Goal: Register for event/course

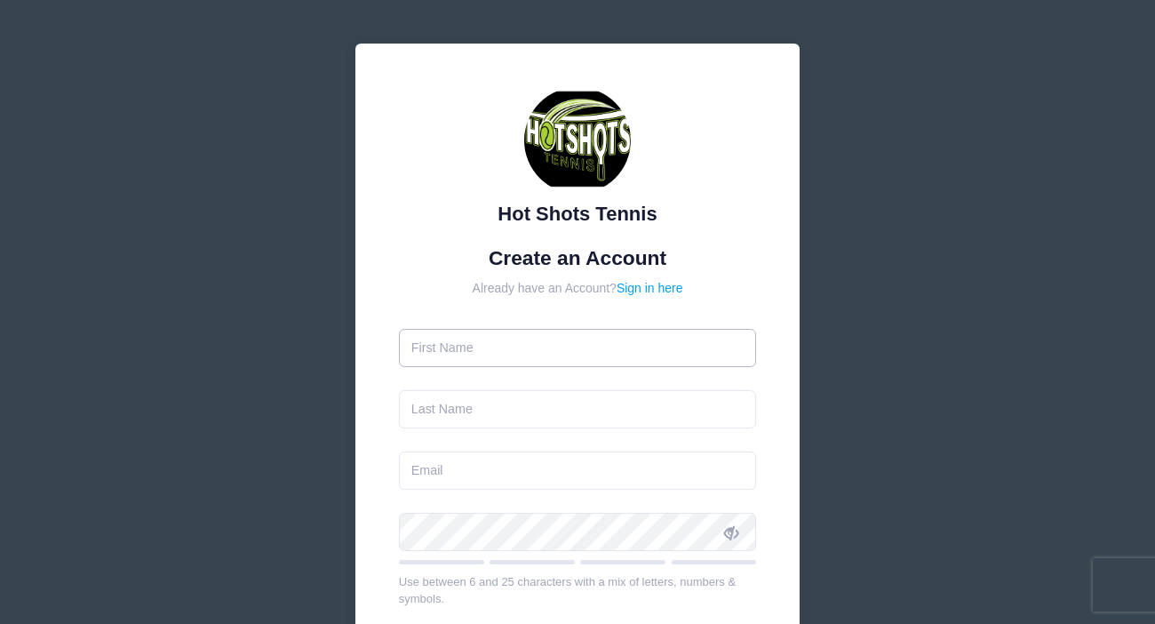
click at [473, 360] on input "text" at bounding box center [578, 348] width 358 height 38
type input "brandy"
type input "smith"
type input "[PERSON_NAME][EMAIL_ADDRESS][DOMAIN_NAME]"
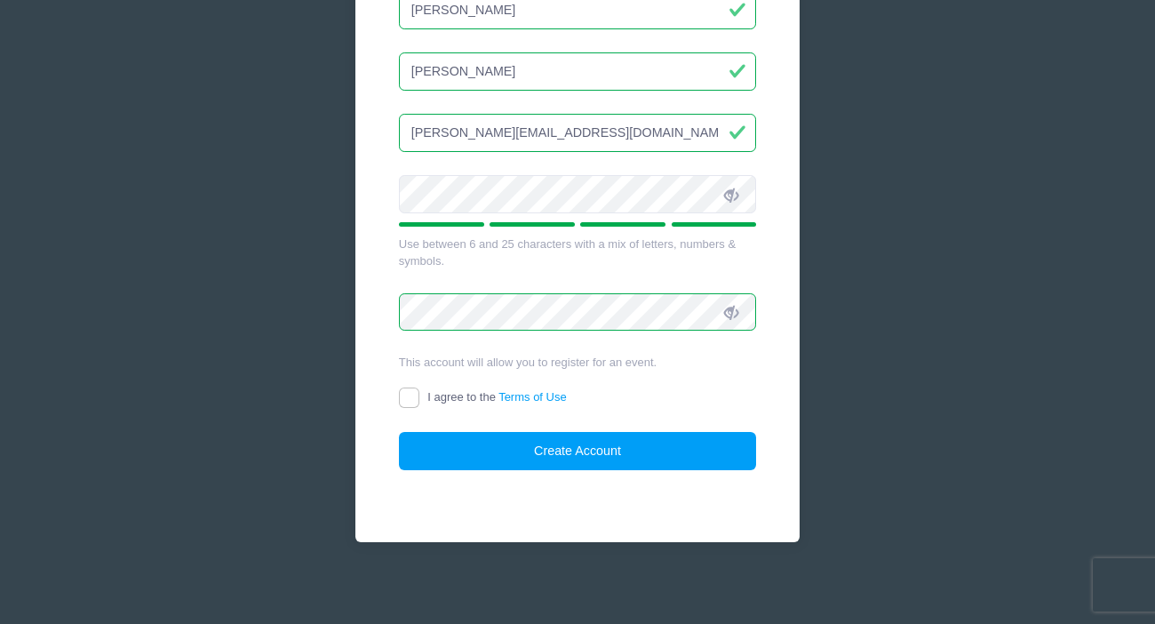
scroll to position [343, 0]
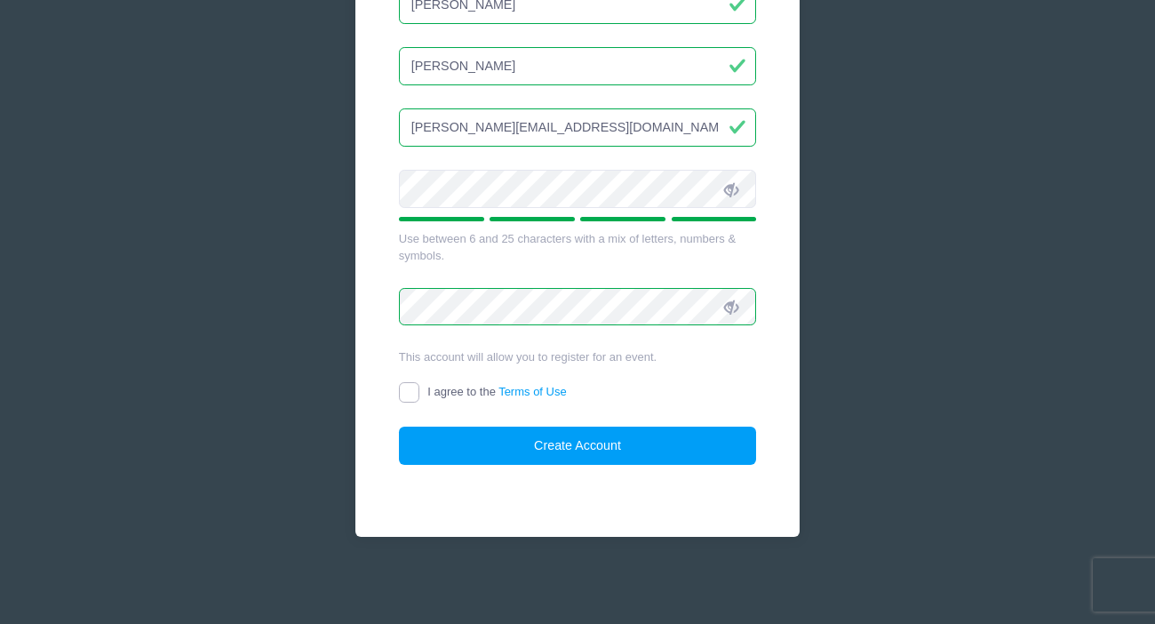
click at [403, 396] on input "I agree to the Terms of Use" at bounding box center [409, 392] width 20 height 20
checkbox input "true"
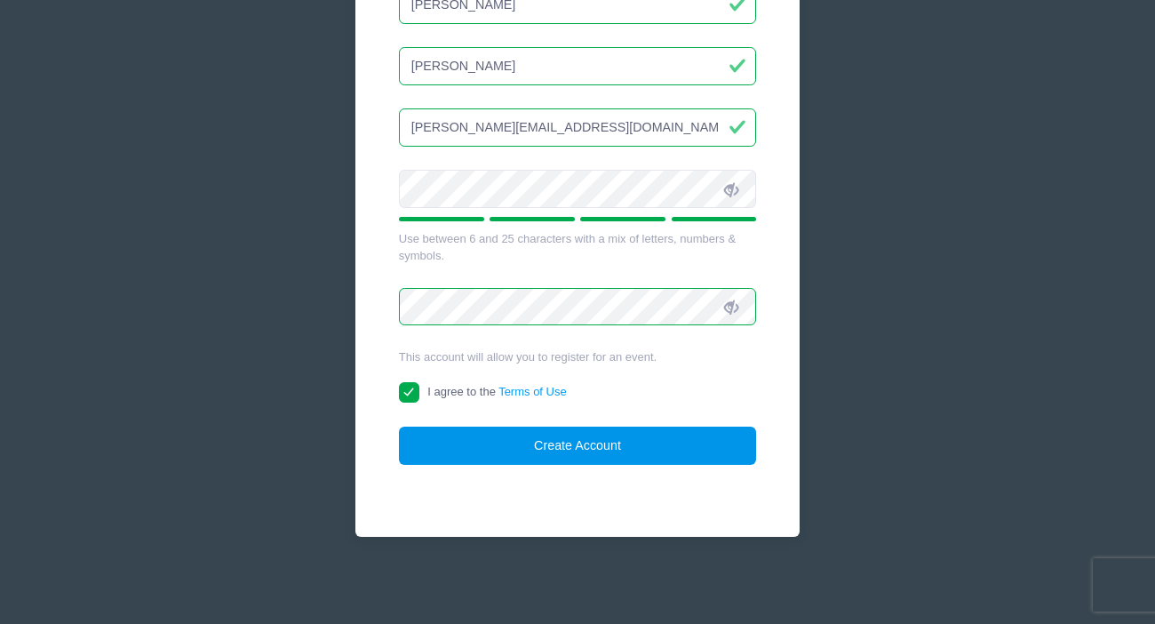
click at [553, 445] on button "Create Account" at bounding box center [578, 446] width 358 height 38
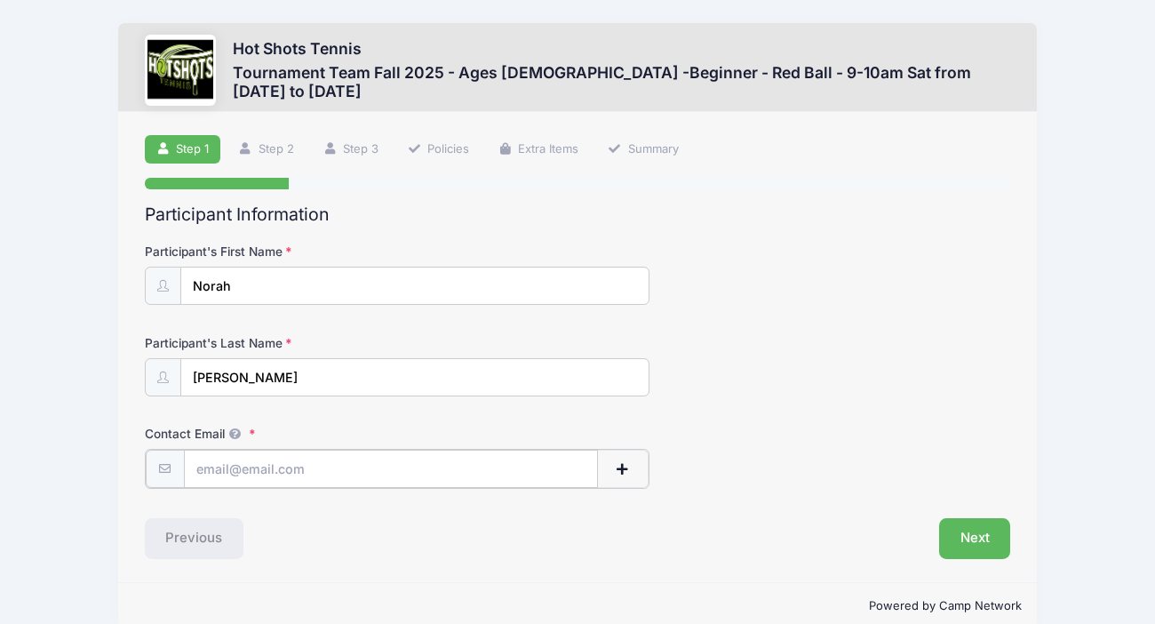
click at [268, 474] on input "Contact Email" at bounding box center [391, 469] width 415 height 38
type input "[PERSON_NAME][EMAIL_ADDRESS][DOMAIN_NAME]"
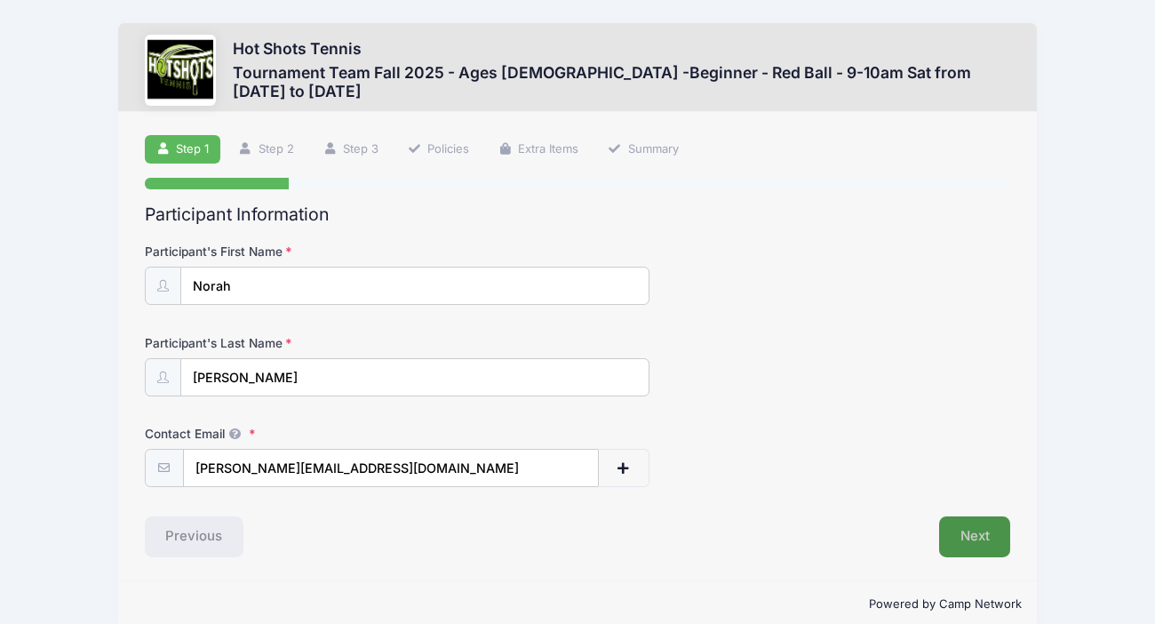
click at [963, 539] on button "Next" at bounding box center [975, 536] width 72 height 41
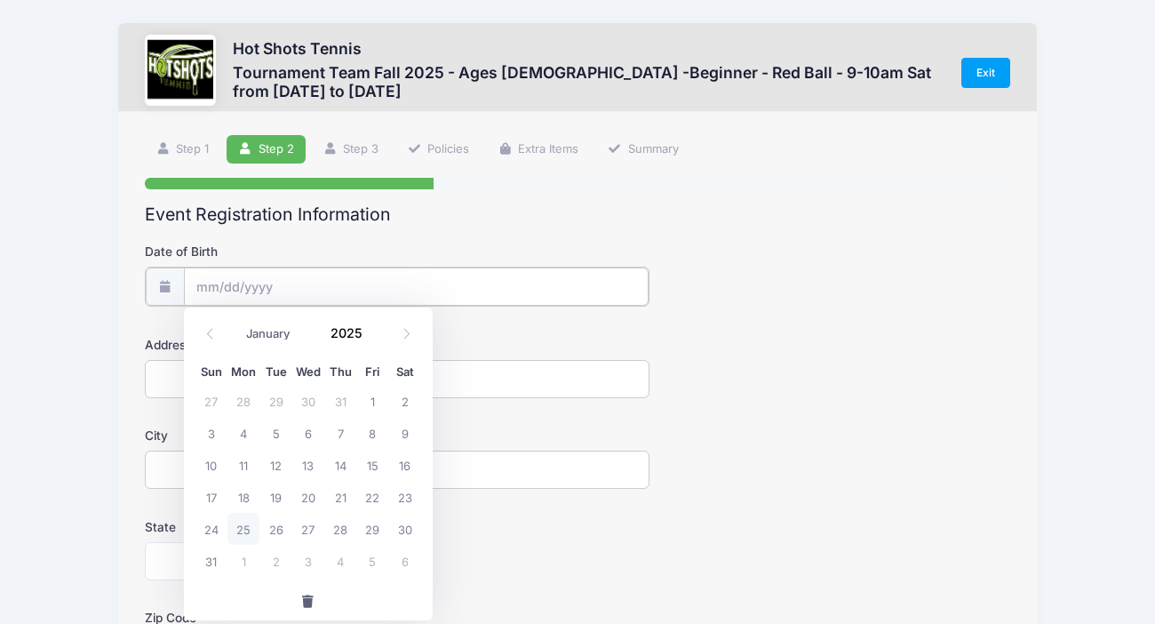
click at [287, 274] on input "Date of Birth" at bounding box center [416, 286] width 465 height 38
click at [371, 334] on span at bounding box center [373, 339] width 12 height 13
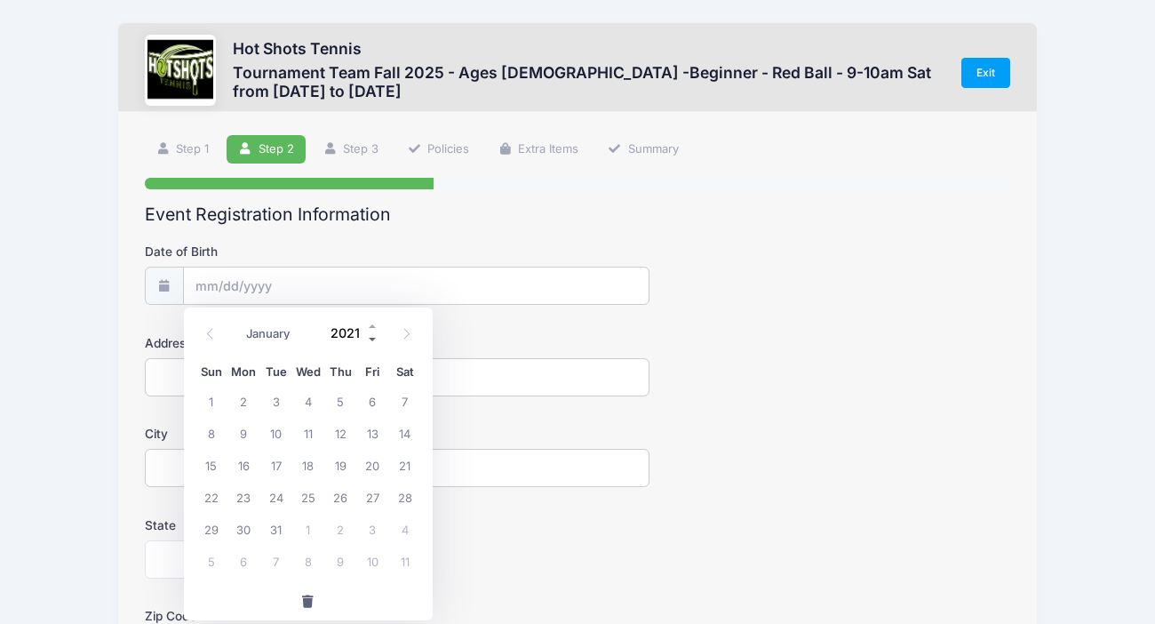
click at [371, 334] on span at bounding box center [373, 339] width 12 height 13
type input "2020"
click at [371, 428] on span "7" at bounding box center [372, 433] width 32 height 32
type input "08/07/2020"
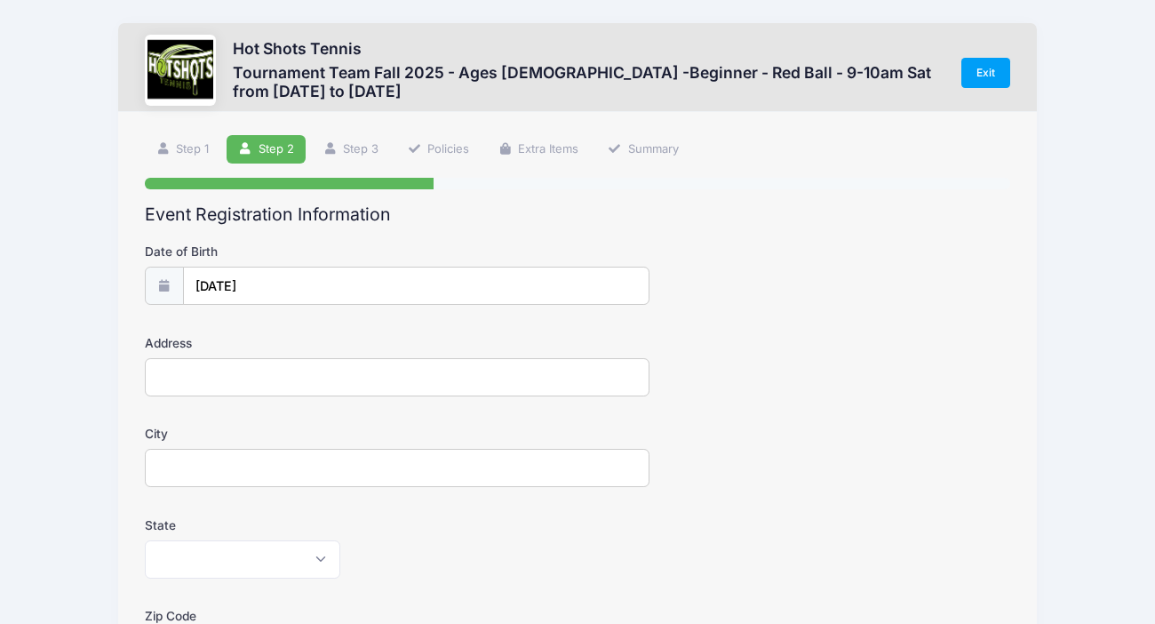
click at [272, 371] on input "Address" at bounding box center [398, 377] width 506 height 38
type input "4305 Chase Avenue"
type input "Los Angeles"
select select "CA"
type input "90066"
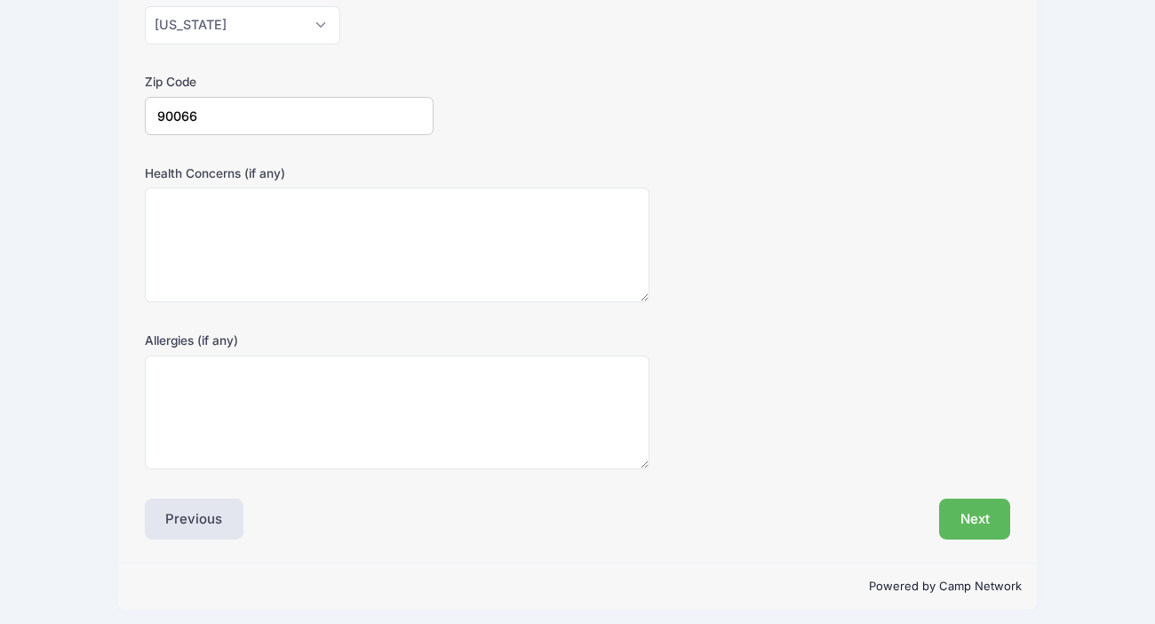
scroll to position [542, 0]
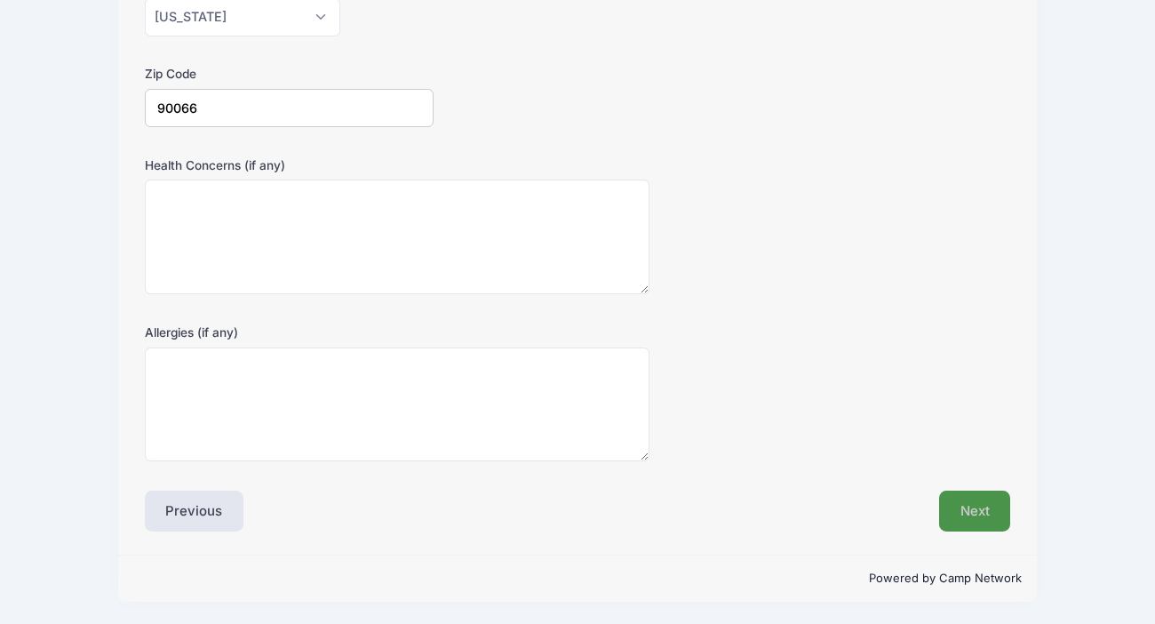
click at [960, 501] on button "Next" at bounding box center [975, 511] width 72 height 41
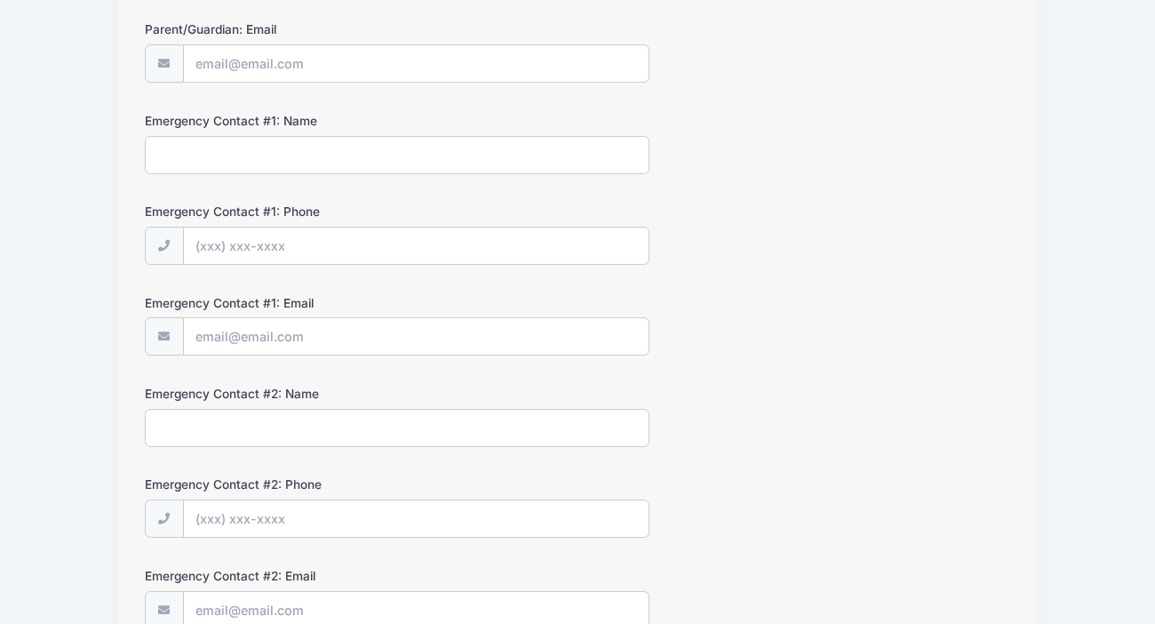
scroll to position [0, 0]
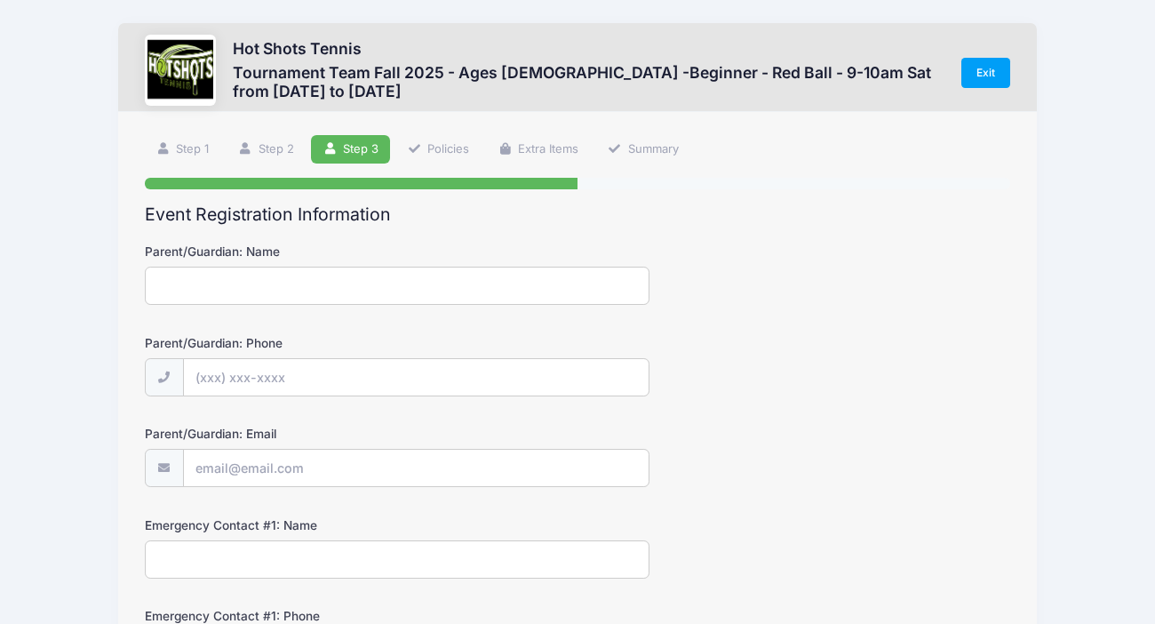
click at [419, 287] on input "Parent/Guardian: Name" at bounding box center [398, 286] width 506 height 38
type input "Brandy Smith"
click at [296, 378] on input "Parent/Guardian: Phone" at bounding box center [416, 378] width 465 height 38
type input "(917) 858-3752"
click at [234, 473] on input "Parent/Guardian: Email" at bounding box center [416, 469] width 465 height 38
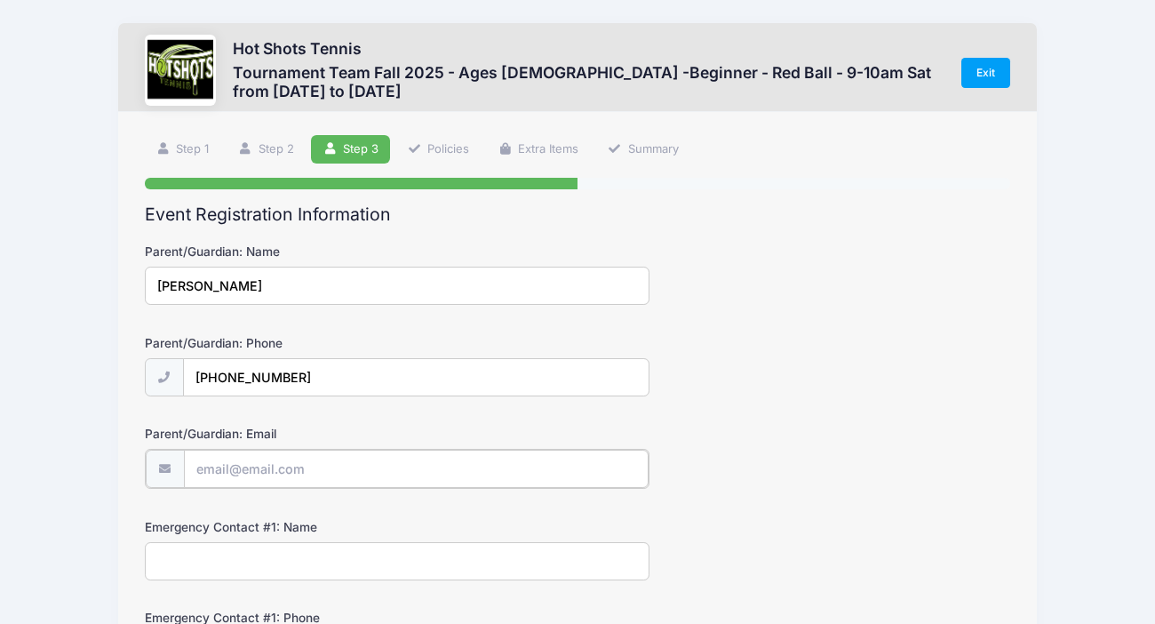
type input "[PERSON_NAME][EMAIL_ADDRESS][DOMAIN_NAME]"
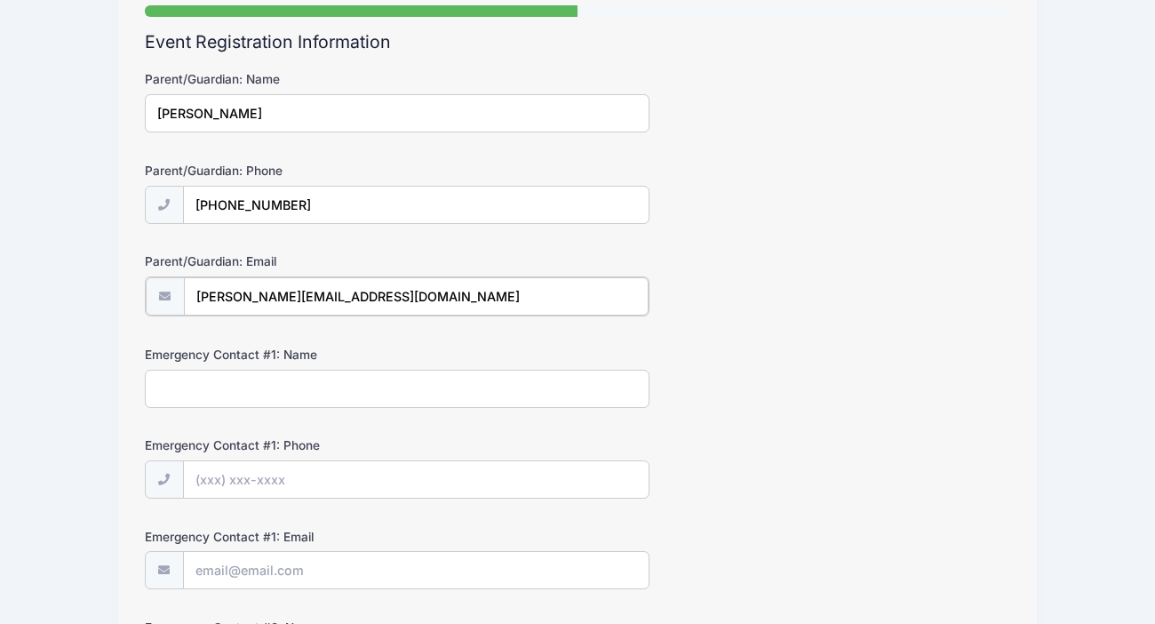
scroll to position [171, 0]
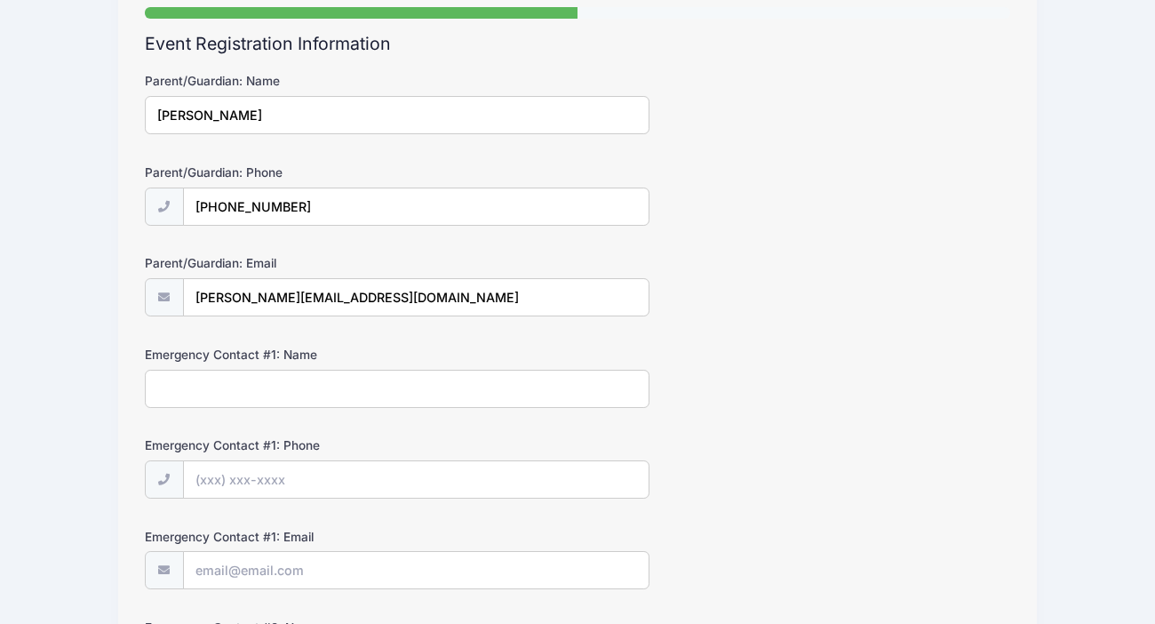
click at [204, 400] on input "Emergency Contact #1: Name" at bounding box center [398, 389] width 506 height 38
type input "R"
type input "Tyler Herny"
click at [216, 484] on input "Emergency Contact #1: Phone" at bounding box center [416, 480] width 465 height 38
type input "(347) 325-0239"
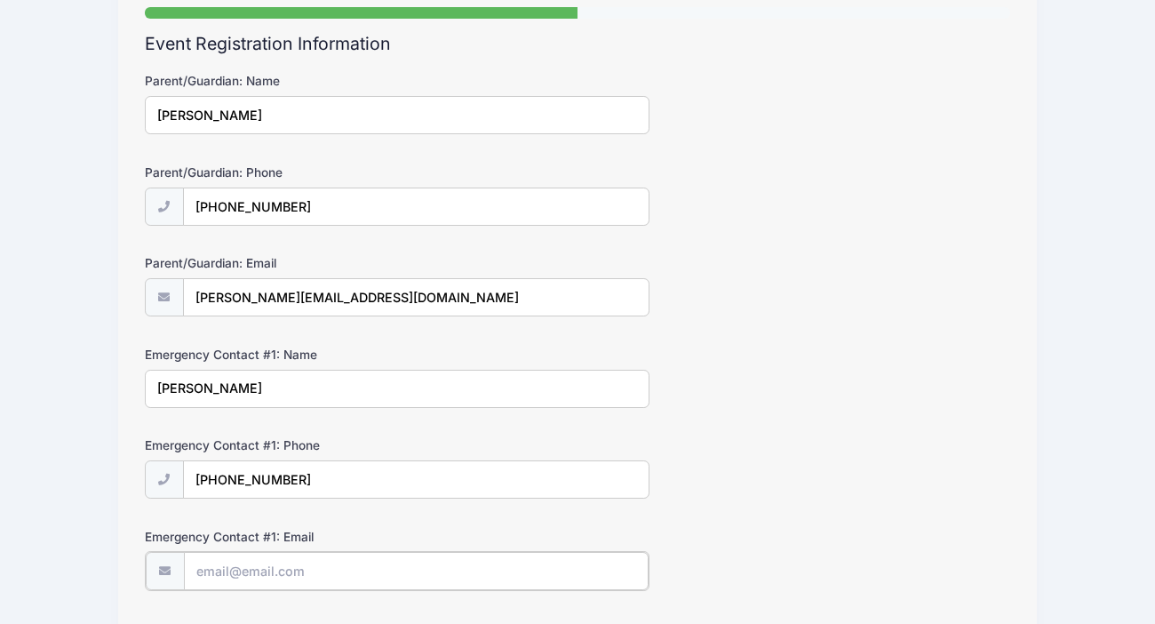
click at [206, 570] on input "Emergency Contact #1: Email" at bounding box center [416, 571] width 465 height 38
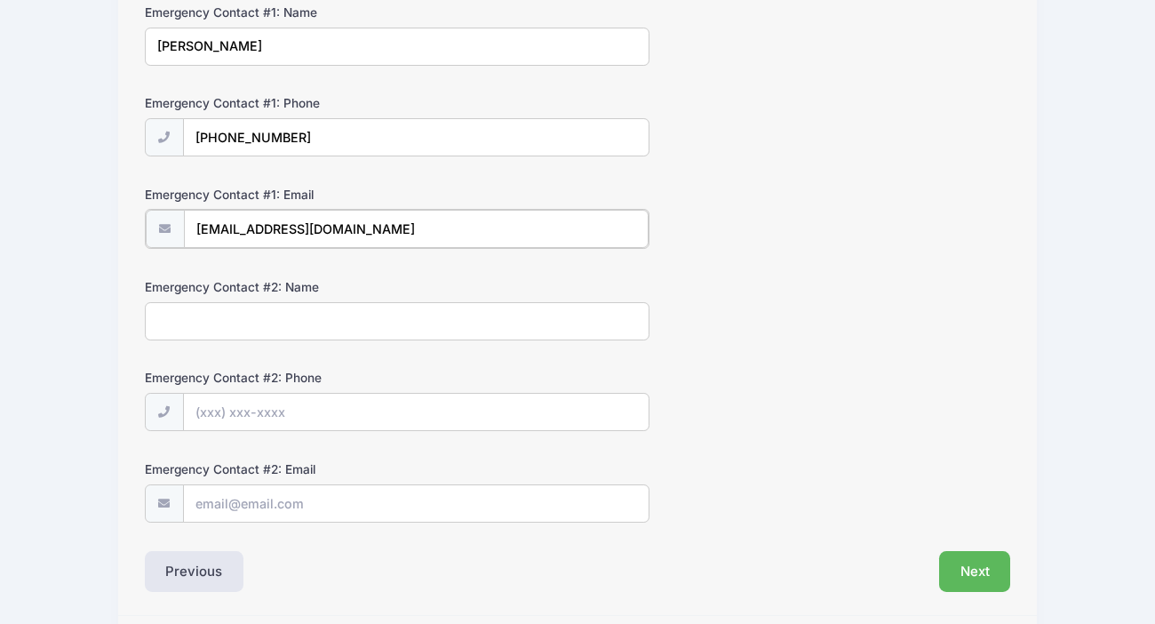
scroll to position [573, 0]
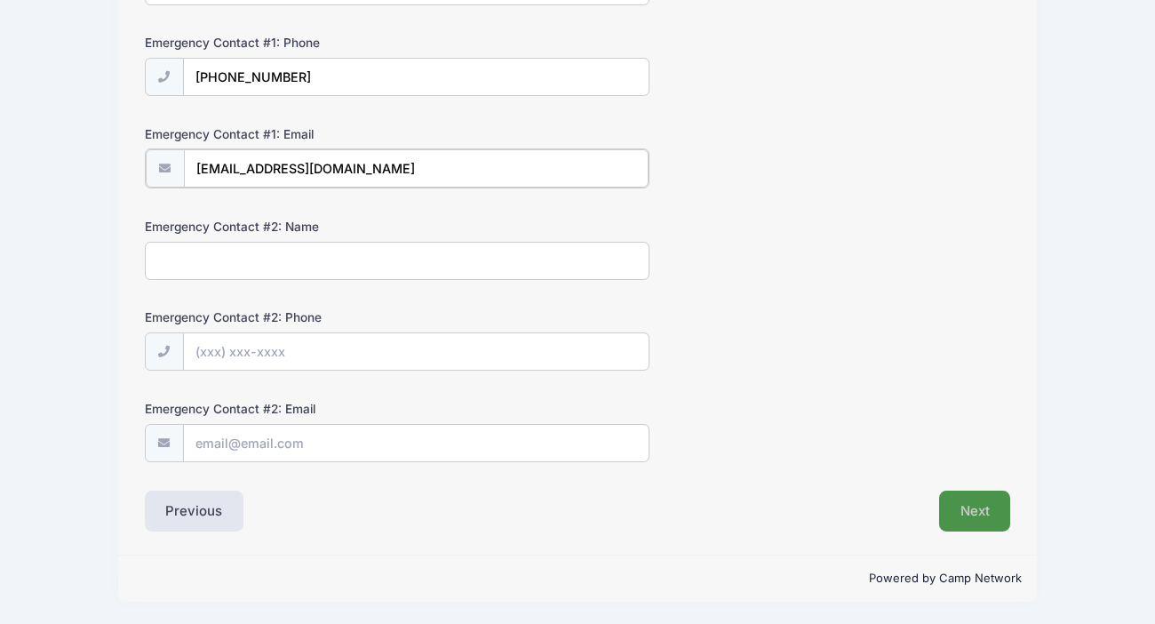
type input "tylerchenry@gmail.com"
click at [961, 507] on button "Next" at bounding box center [975, 511] width 72 height 41
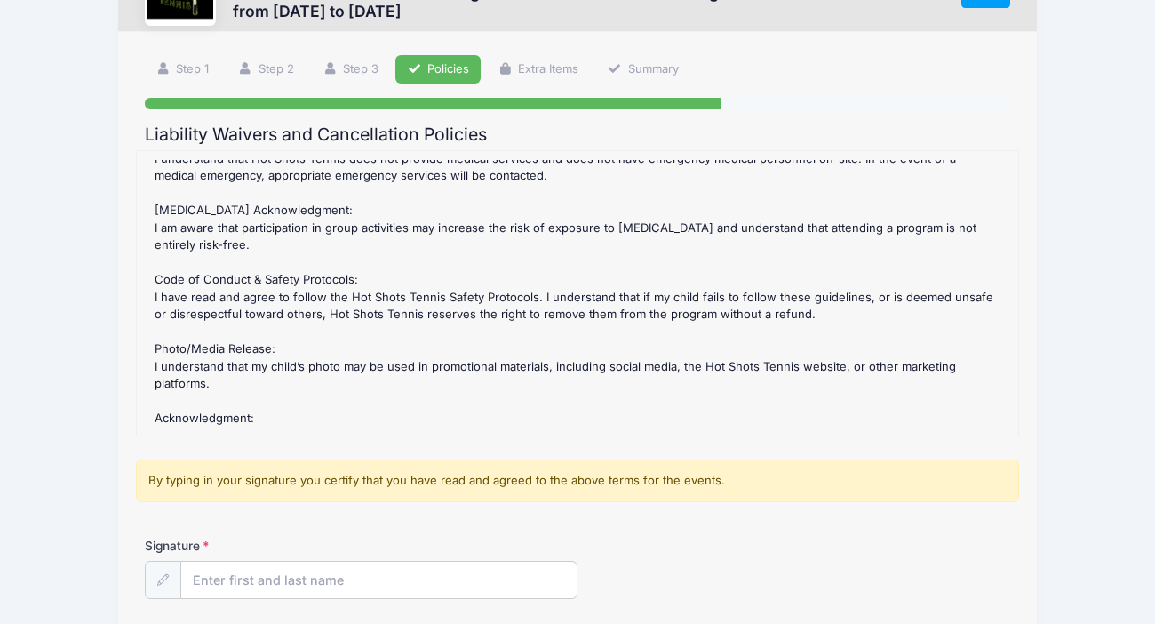
scroll to position [91, 0]
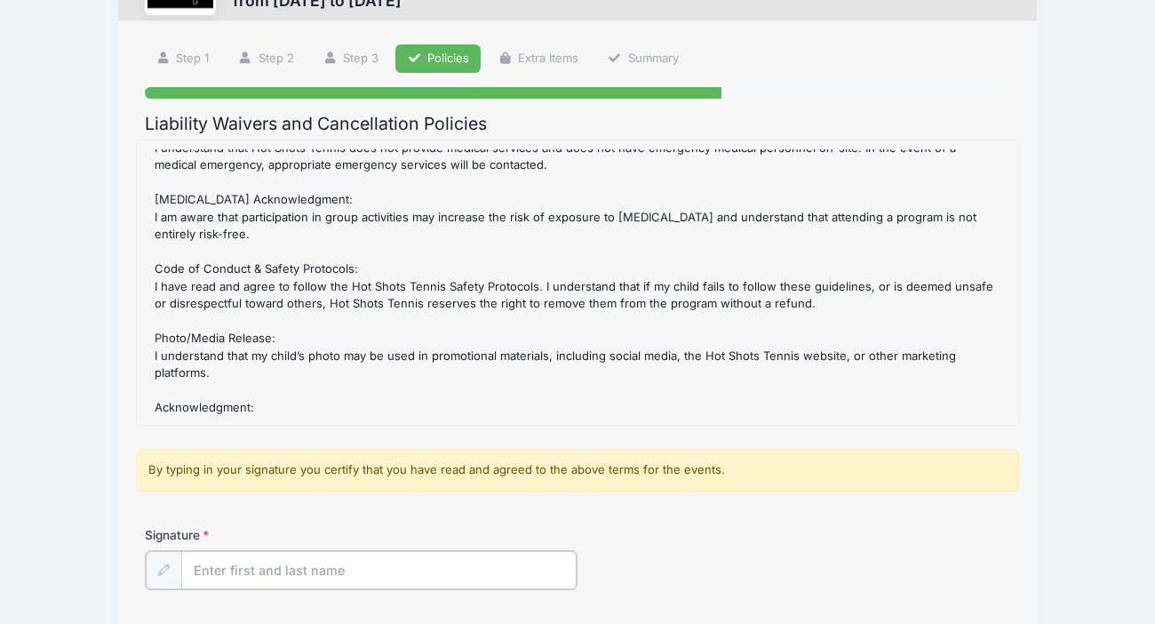
click at [350, 569] on input "Signature" at bounding box center [378, 570] width 395 height 38
type input "Brandy Smith"
click at [738, 546] on div "Signature Brandy Smith" at bounding box center [578, 557] width 866 height 62
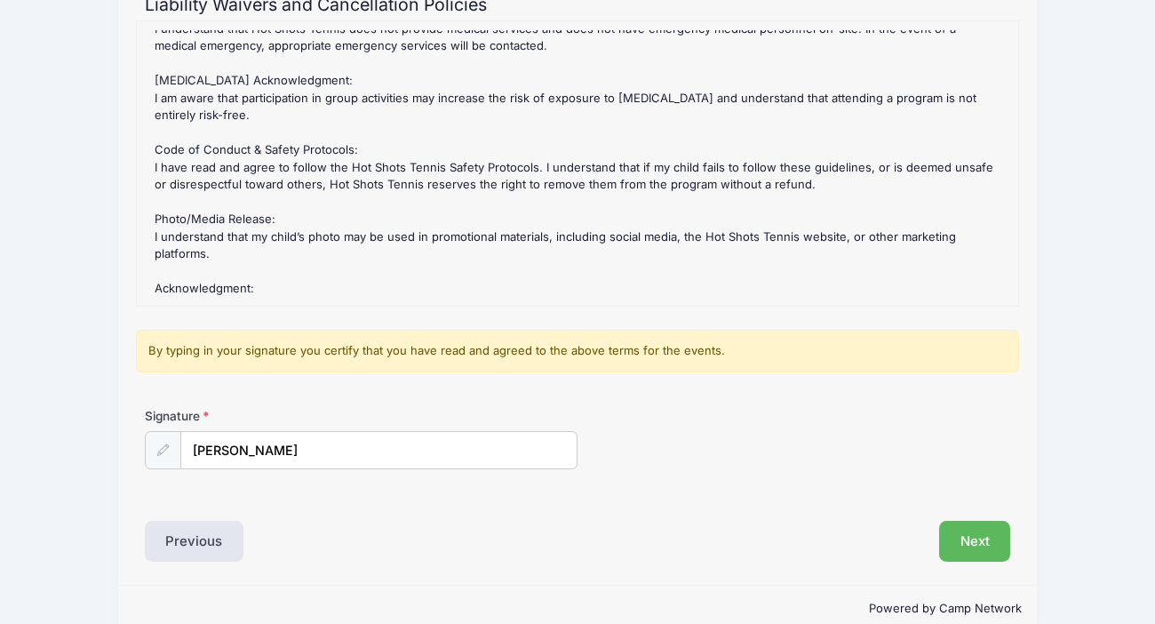
scroll to position [240, 0]
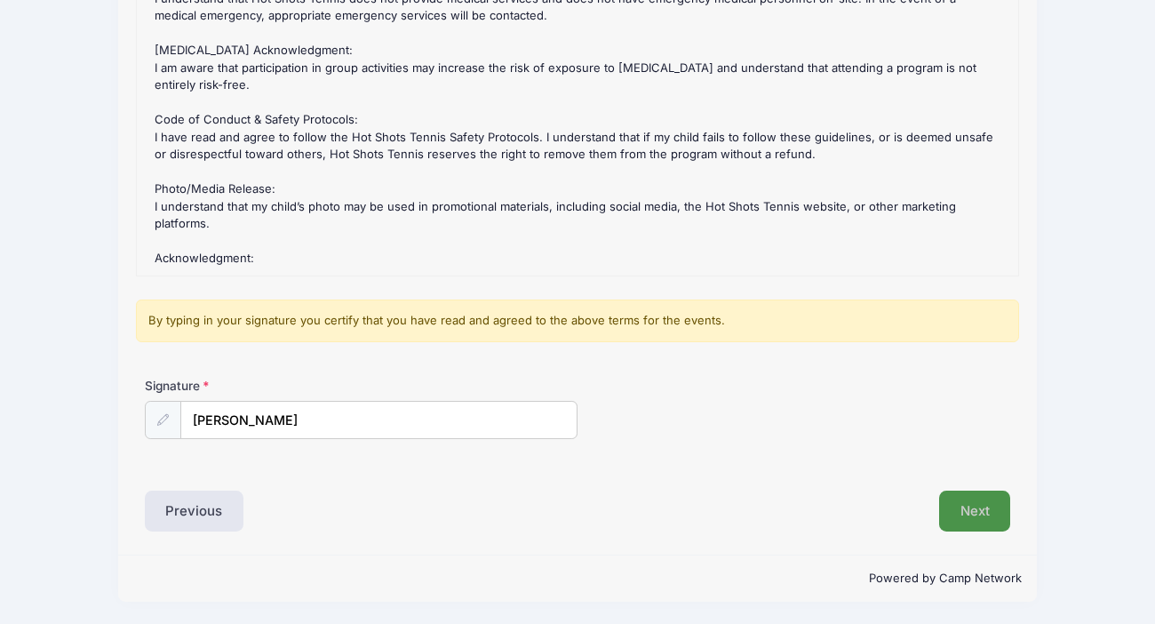
click at [986, 511] on button "Next" at bounding box center [975, 511] width 72 height 41
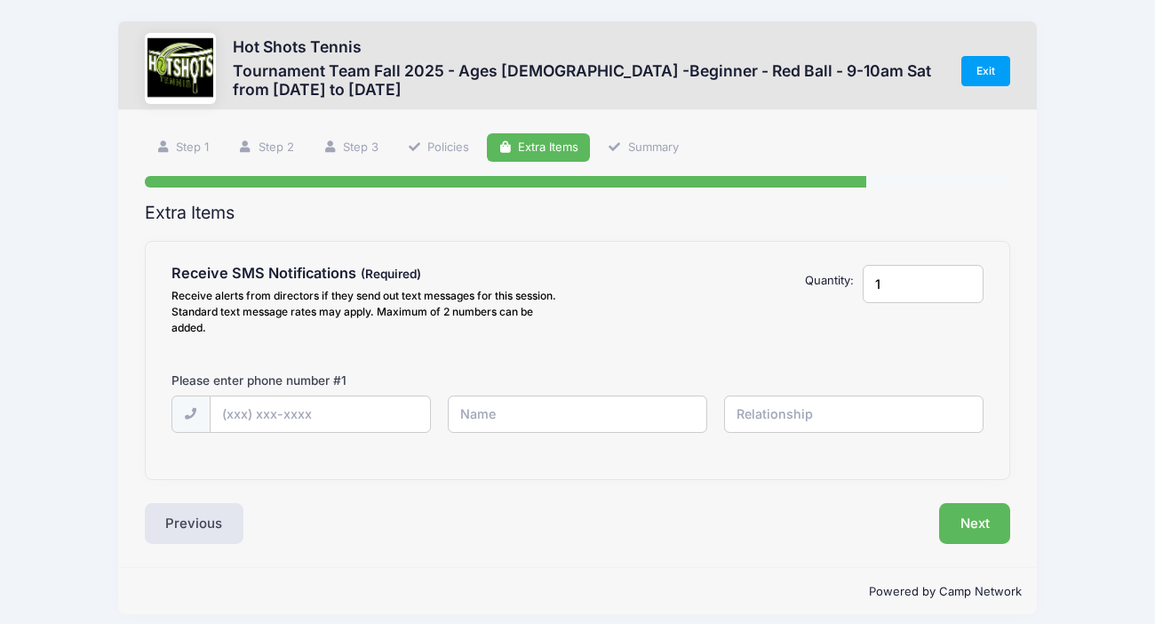
scroll to position [0, 0]
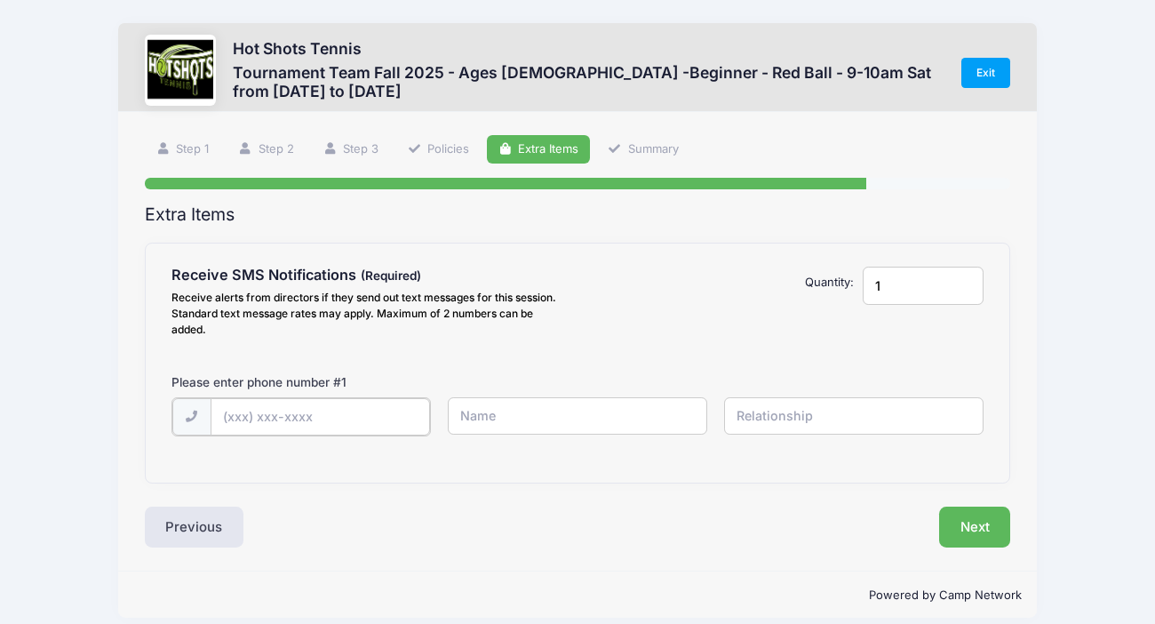
click at [0, 0] on input "text" at bounding box center [0, 0] width 0 height 0
type input "(917) 858-3752"
click at [0, 0] on input "text" at bounding box center [0, 0] width 0 height 0
type input "Brnady"
type input "Mother"
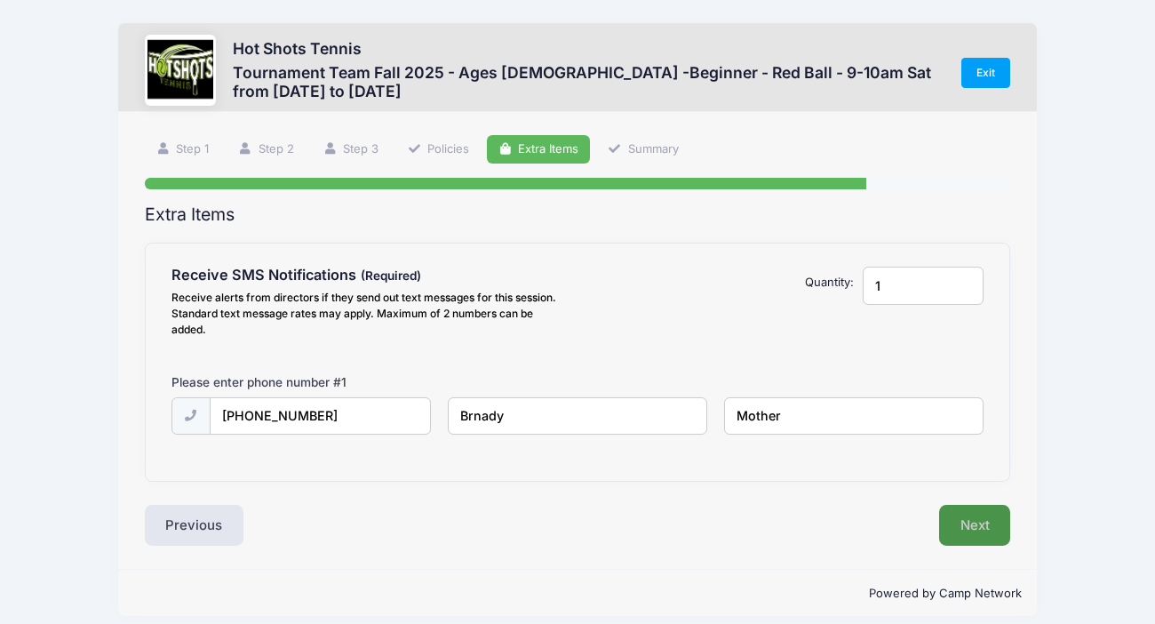
click at [962, 517] on button "Next" at bounding box center [975, 525] width 72 height 41
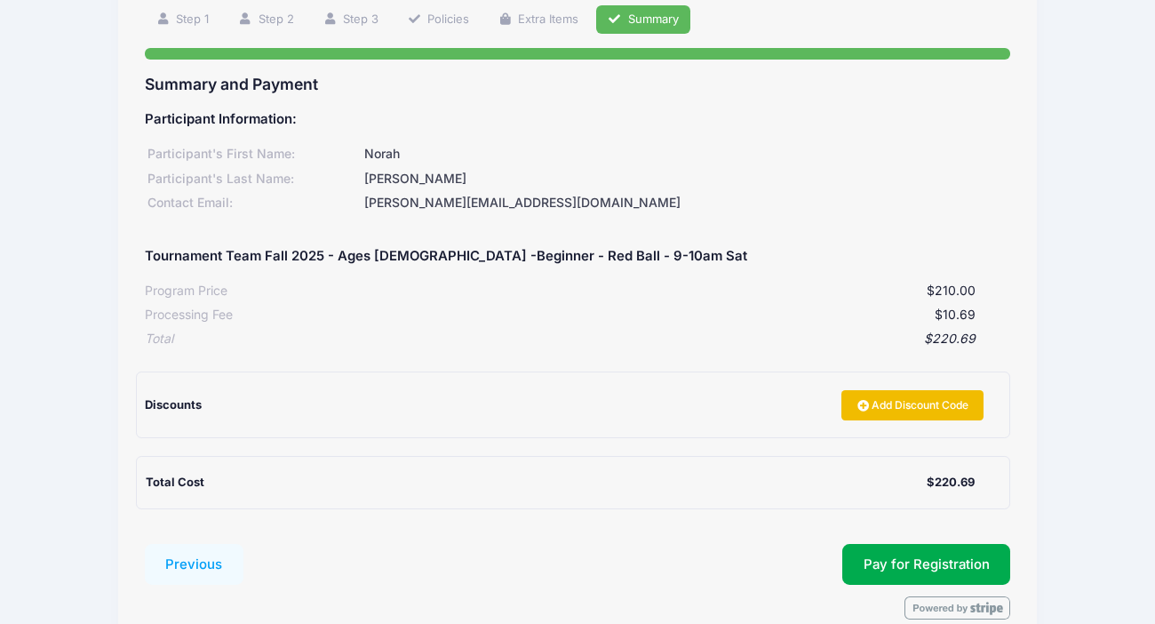
scroll to position [143, 0]
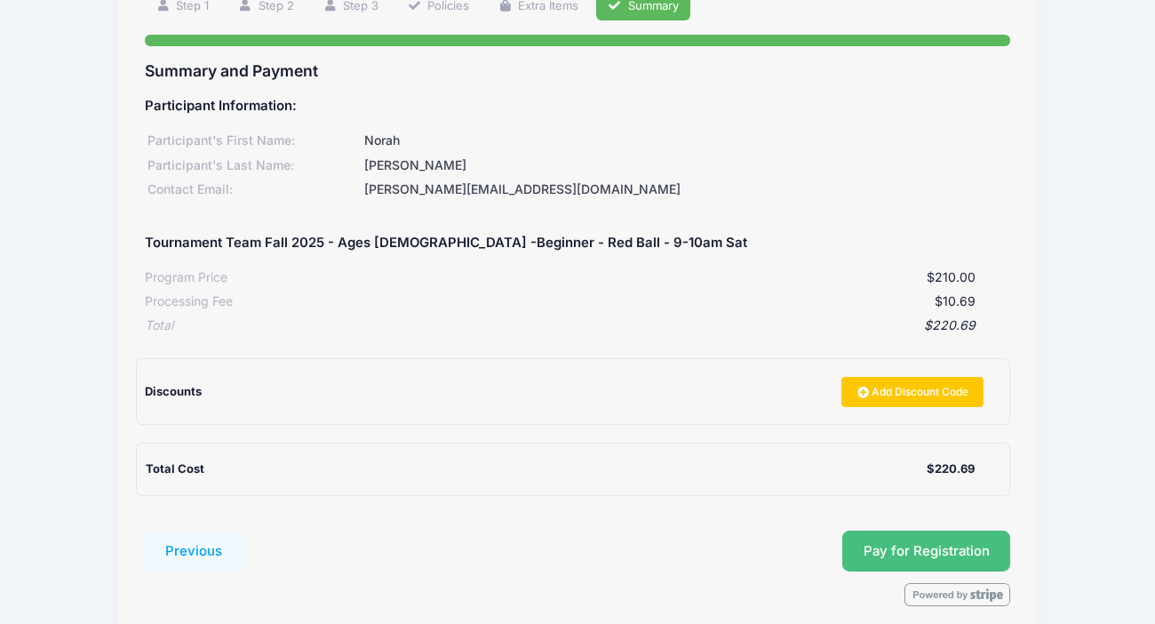
click at [943, 555] on span "Pay for Registration" at bounding box center [927, 551] width 126 height 16
